Goal: Navigation & Orientation: Go to known website

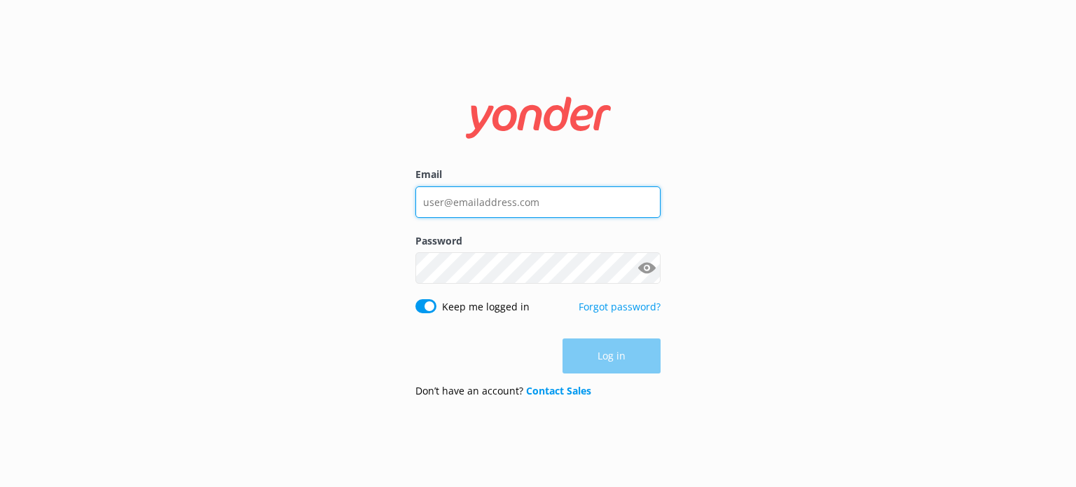
type input "[PERSON_NAME][EMAIL_ADDRESS][DOMAIN_NAME]"
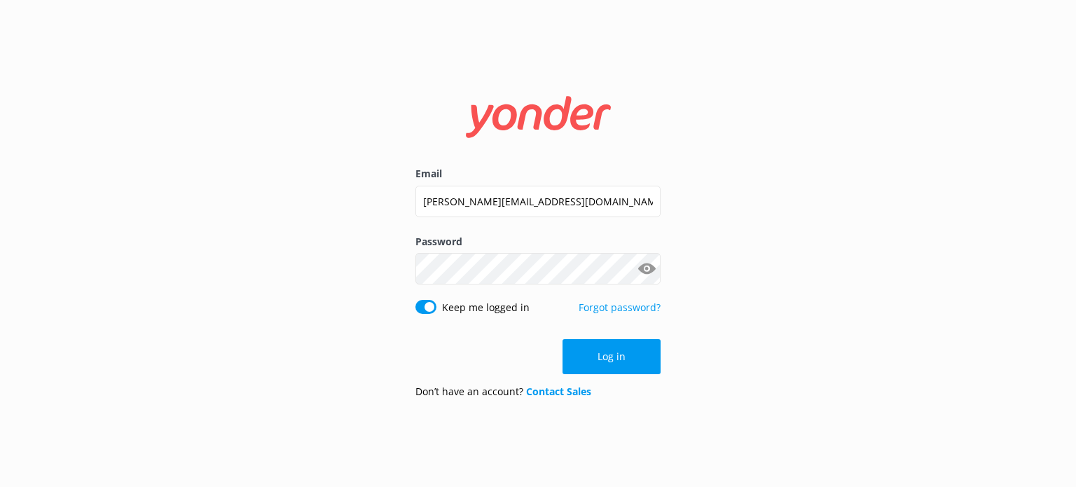
click at [615, 363] on div "Log in" at bounding box center [537, 356] width 245 height 35
click at [644, 358] on button "Log in" at bounding box center [611, 356] width 98 height 35
